Goal: Transaction & Acquisition: Purchase product/service

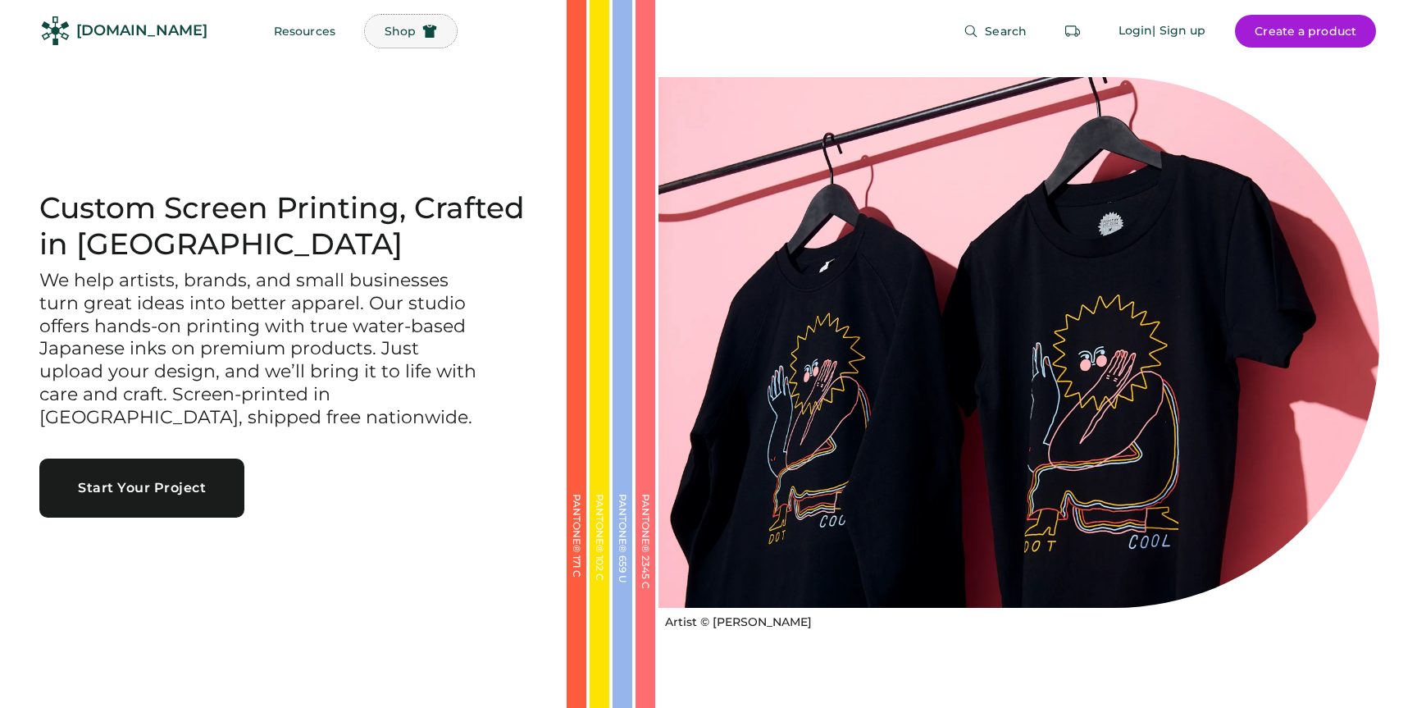
click at [385, 30] on span "Shop" at bounding box center [400, 30] width 31 height 11
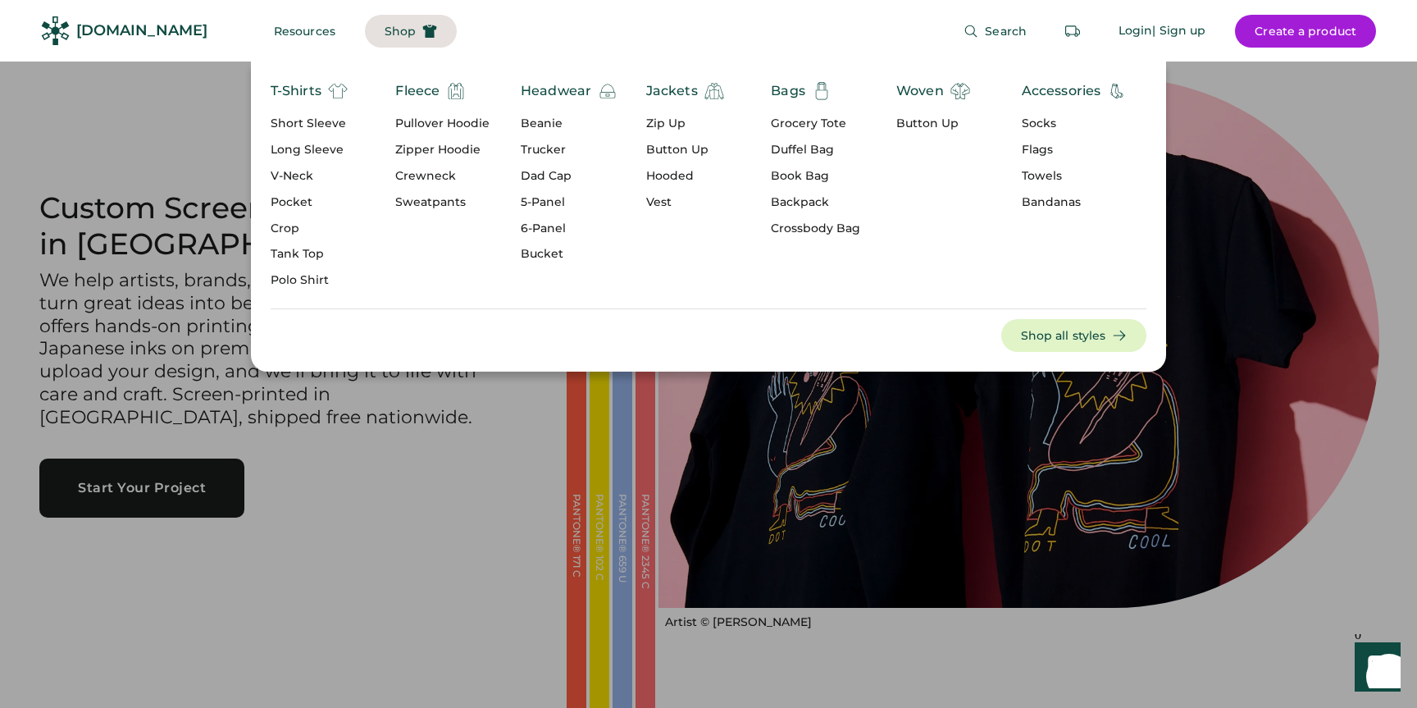
click at [832, 123] on div "Grocery Tote" at bounding box center [815, 124] width 89 height 16
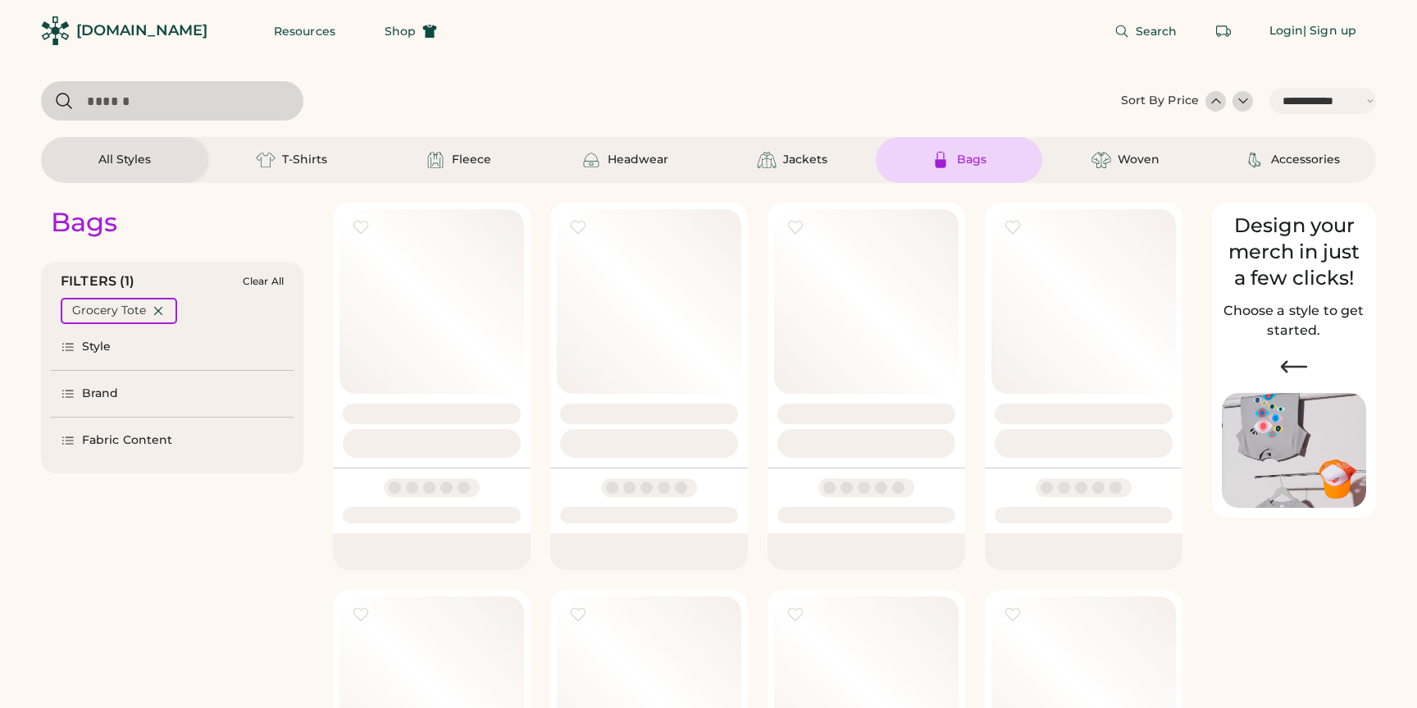
select select "*****"
select select "*"
